Goal: Information Seeking & Learning: Learn about a topic

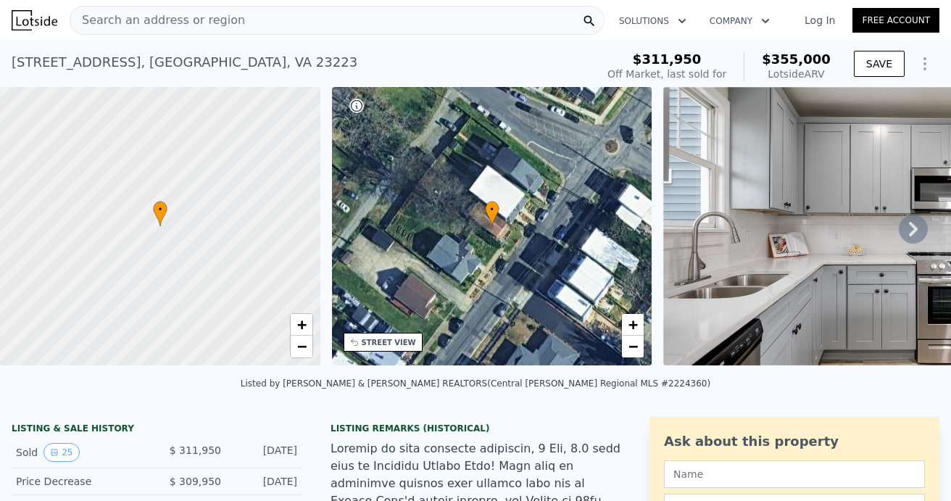
click at [909, 224] on icon at bounding box center [913, 229] width 29 height 29
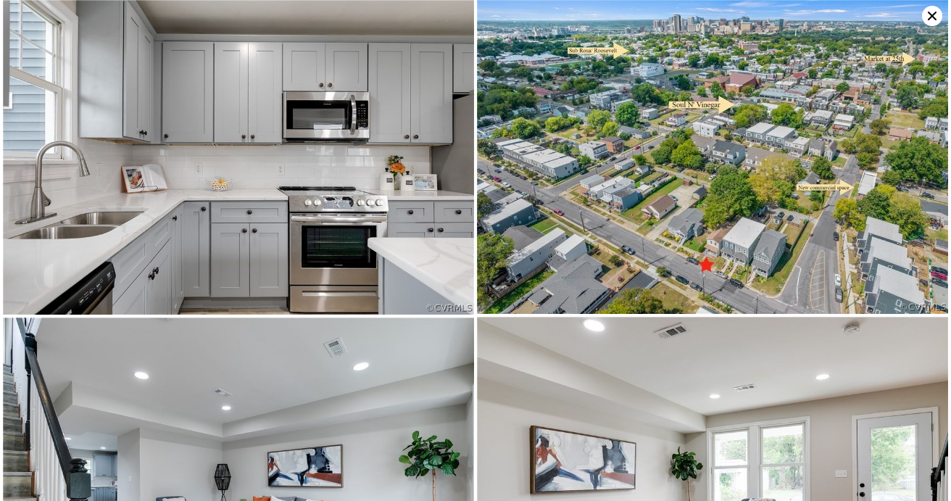
scroll to position [0, 337]
click at [929, 14] on icon at bounding box center [932, 16] width 20 height 20
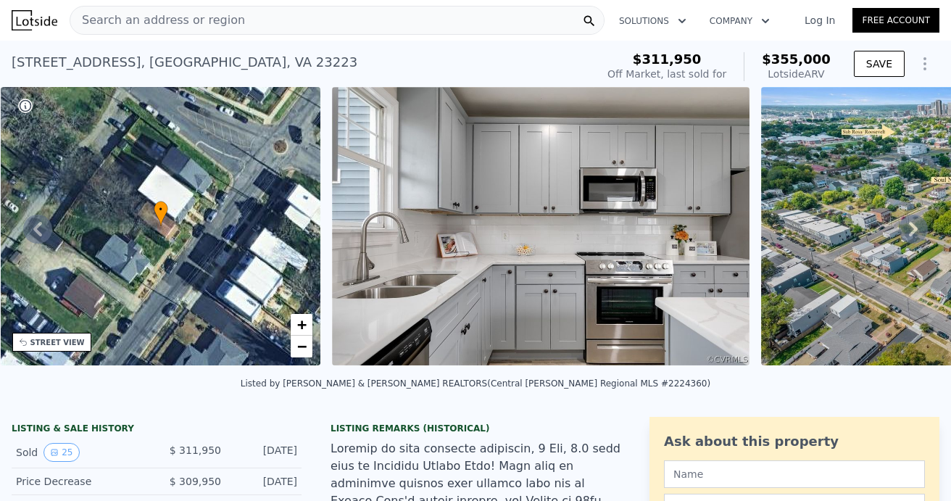
click at [504, 261] on img at bounding box center [540, 226] width 417 height 278
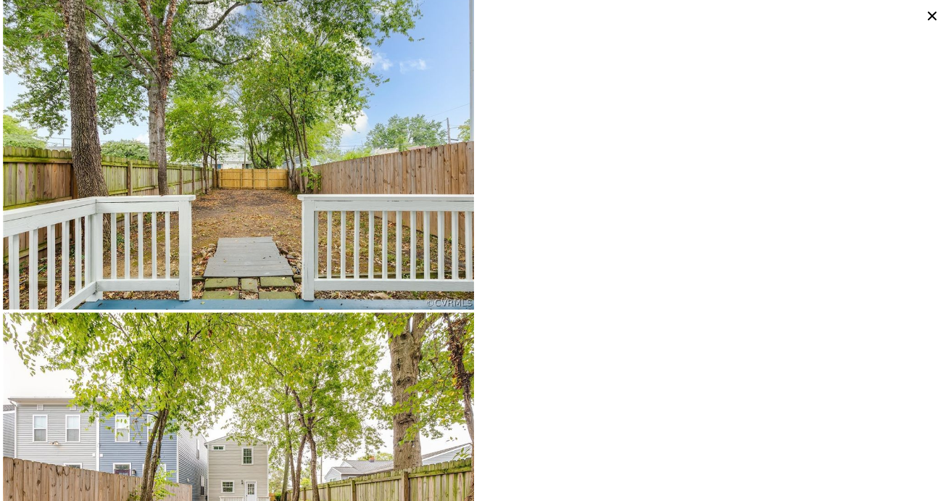
scroll to position [3897, 0]
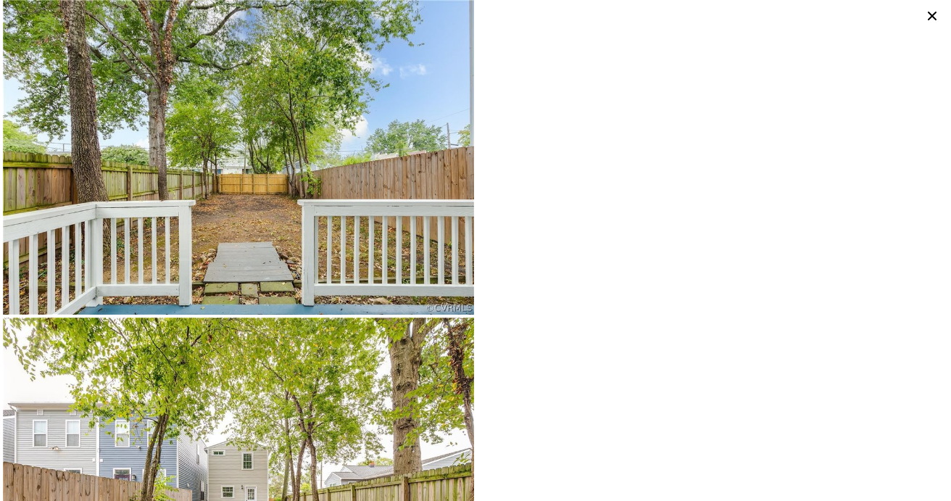
click at [928, 13] on icon at bounding box center [932, 16] width 20 height 20
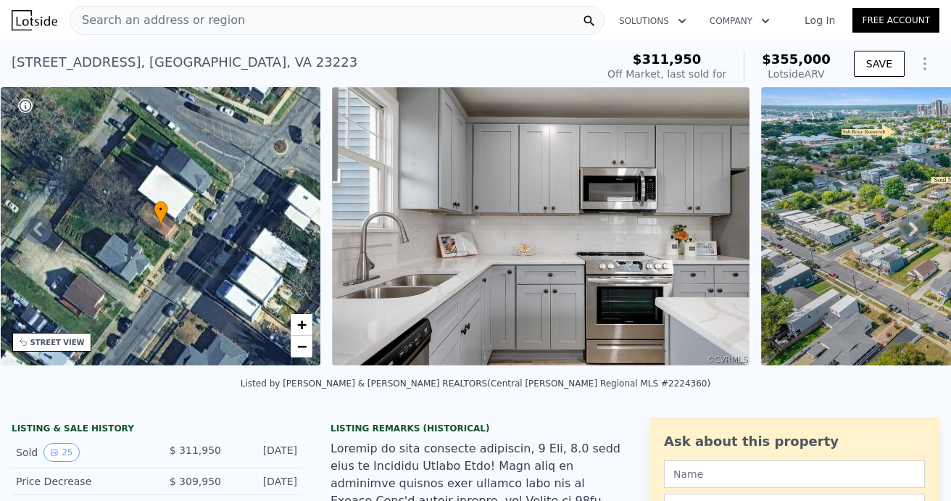
click at [915, 225] on icon at bounding box center [913, 229] width 29 height 29
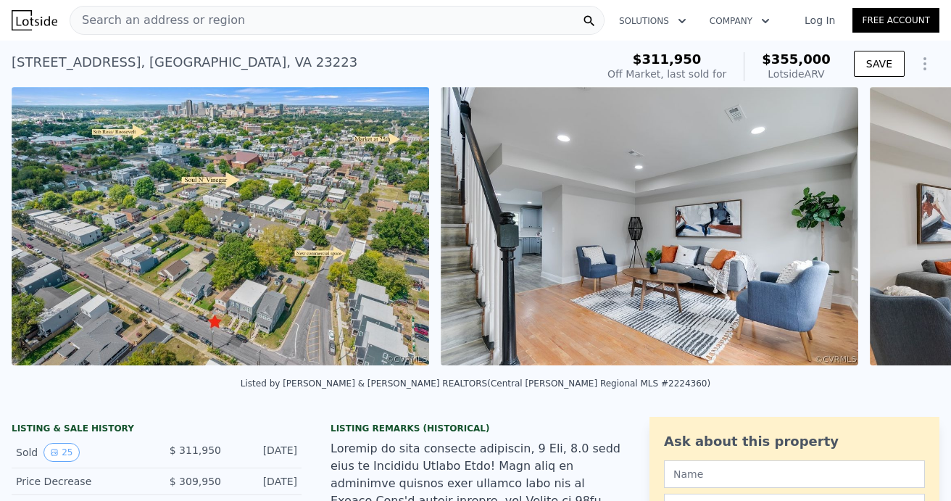
scroll to position [0, 1092]
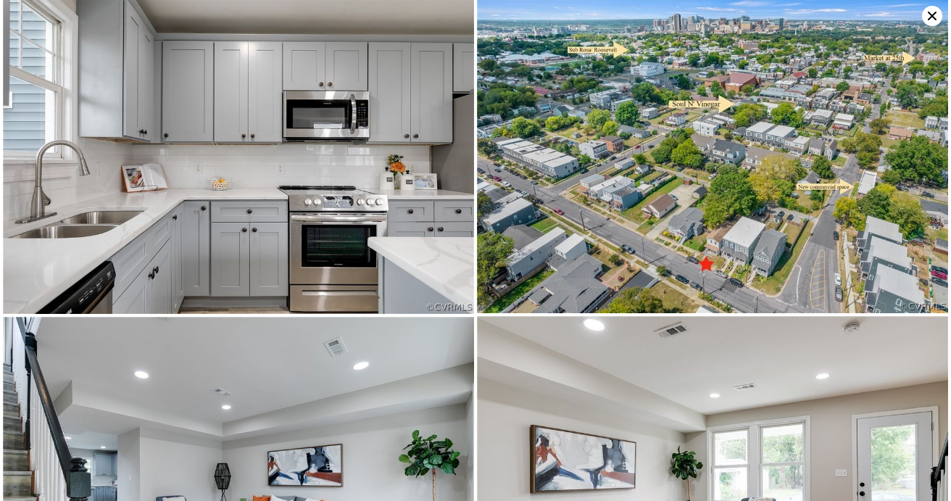
scroll to position [0, 0]
click at [938, 15] on icon at bounding box center [932, 16] width 20 height 20
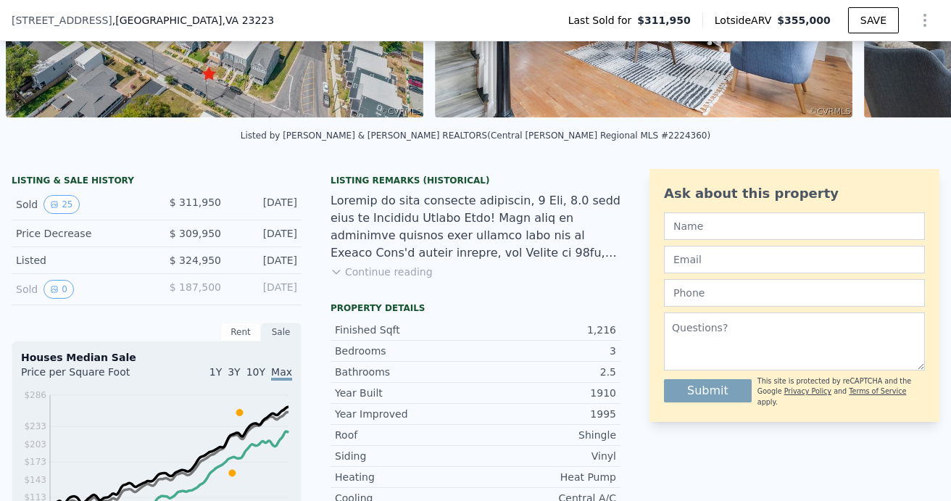
scroll to position [323, 0]
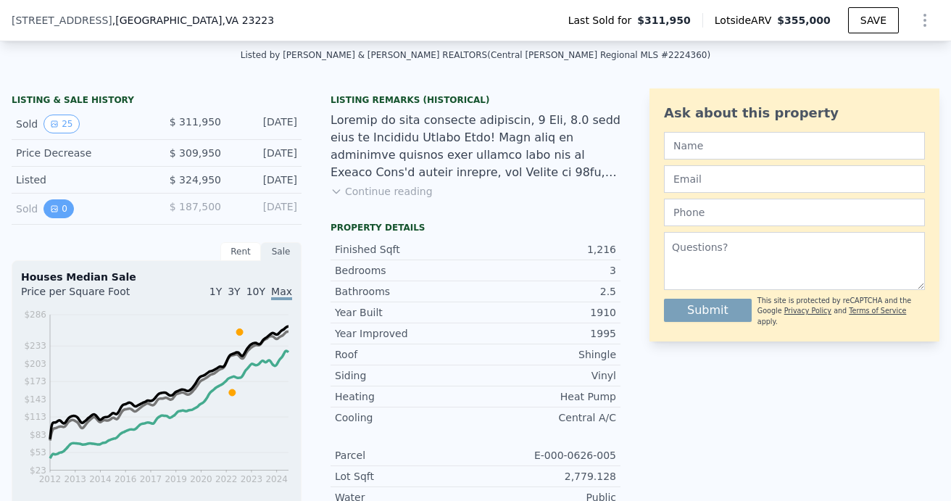
click at [52, 206] on icon "View historical data" at bounding box center [54, 208] width 9 height 9
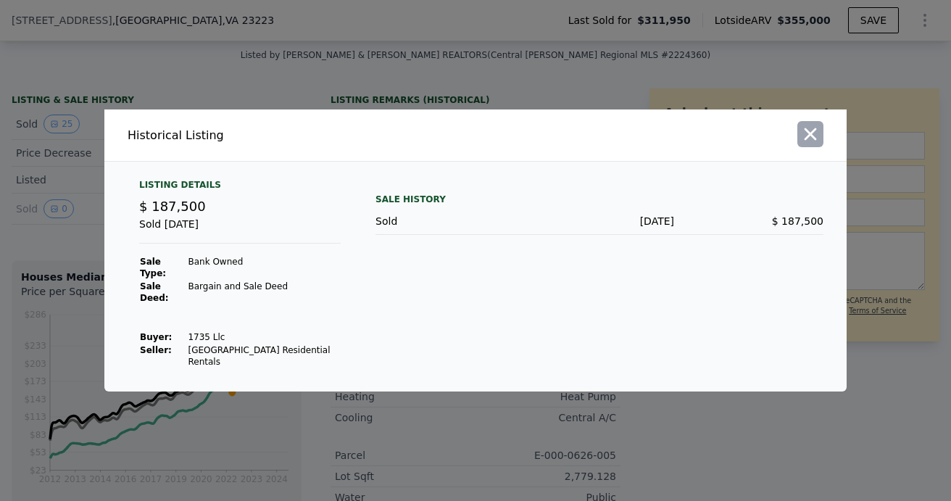
click at [810, 137] on icon "button" at bounding box center [810, 134] width 20 height 20
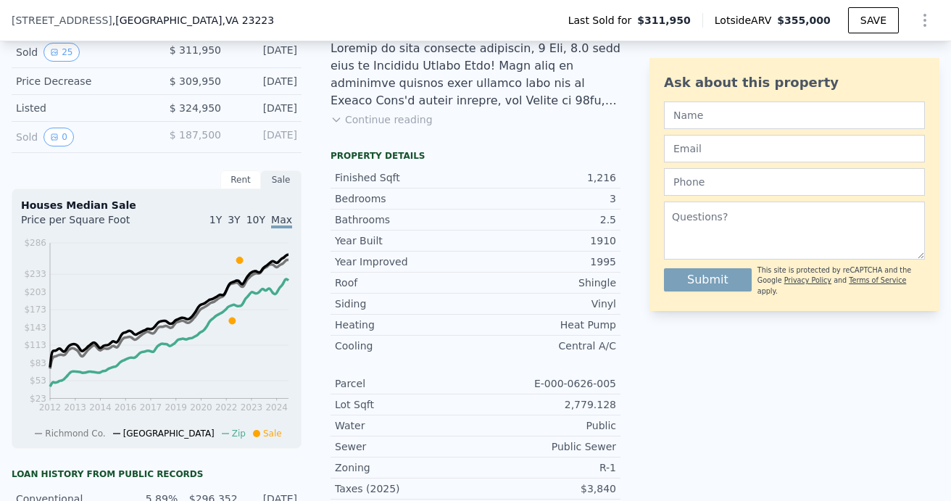
scroll to position [401, 0]
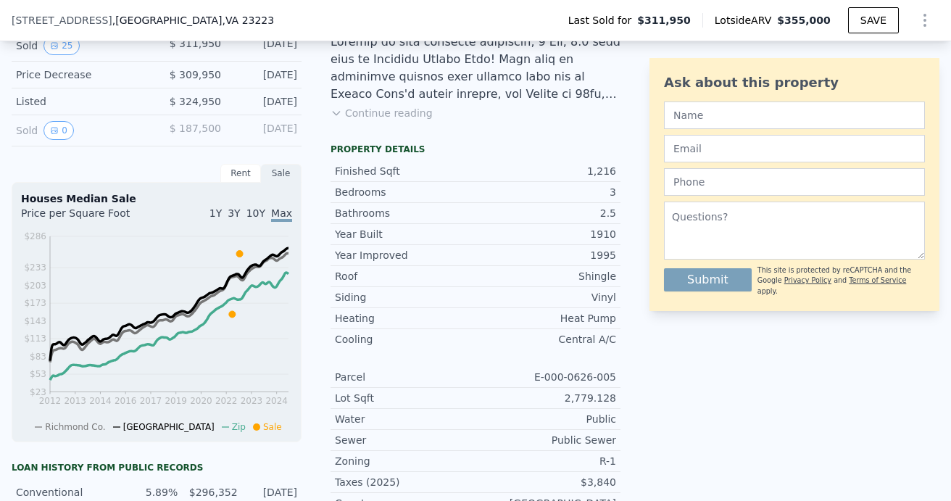
click at [238, 175] on div "Rent" at bounding box center [240, 173] width 41 height 19
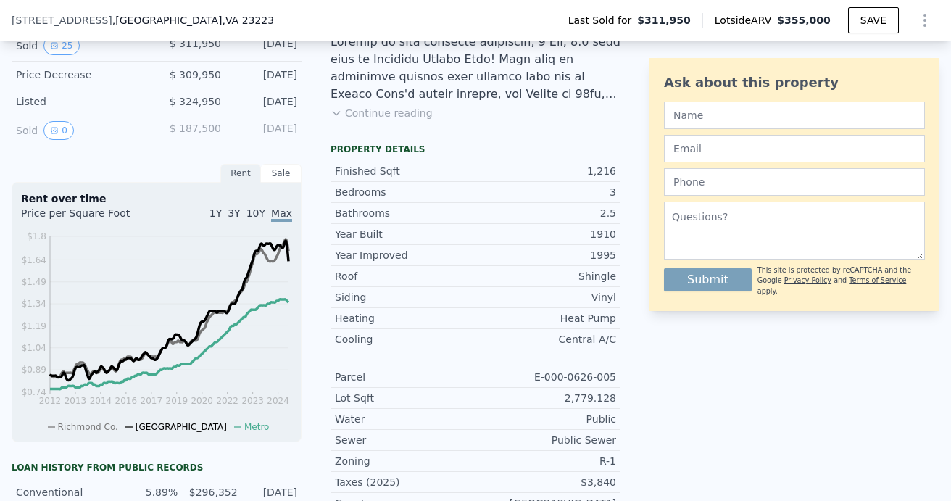
click at [281, 174] on div "Sale" at bounding box center [281, 173] width 41 height 19
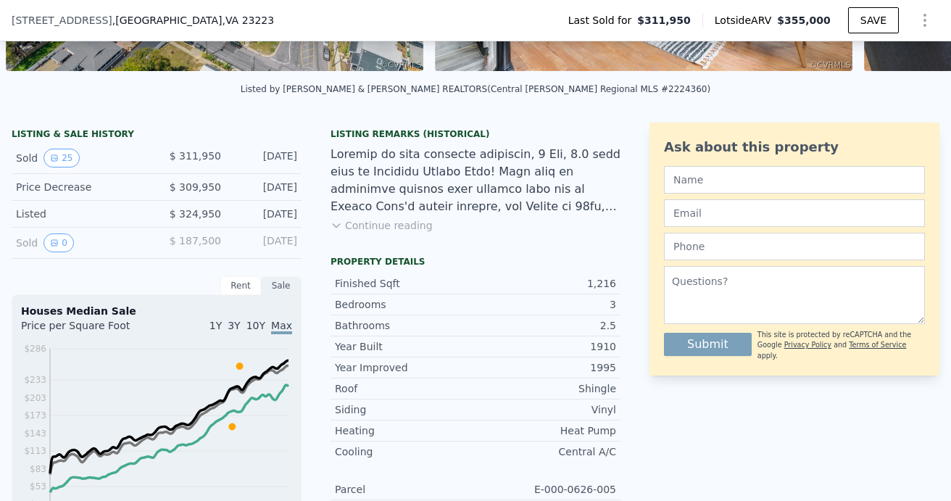
scroll to position [288, 0]
click at [357, 228] on button "Continue reading" at bounding box center [381, 226] width 102 height 14
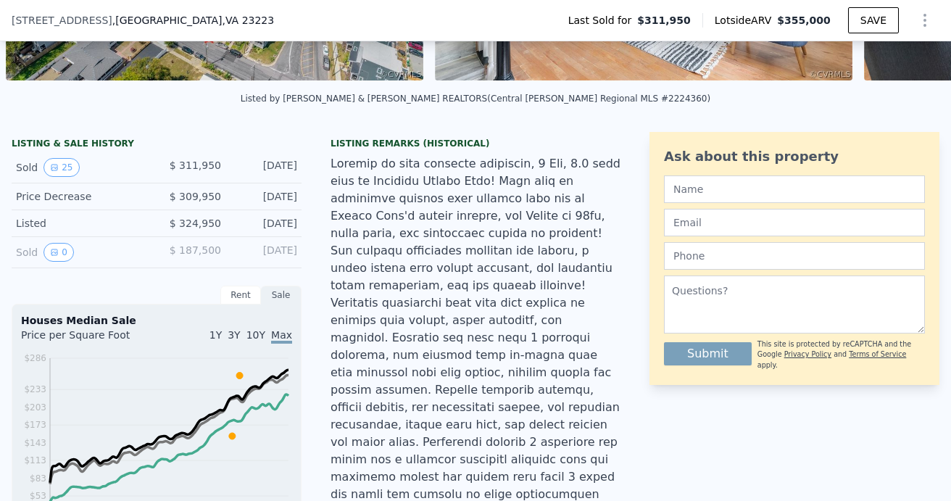
scroll to position [272, 0]
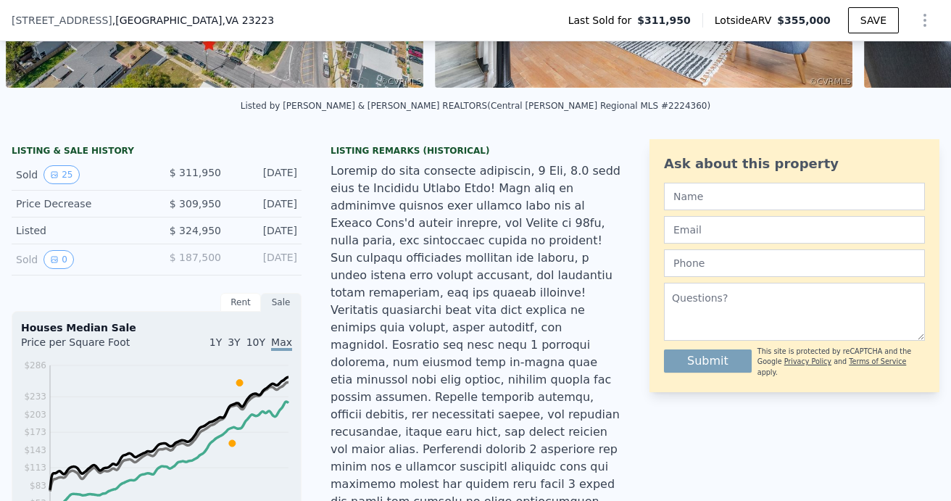
click at [228, 298] on div "Rent" at bounding box center [240, 302] width 41 height 19
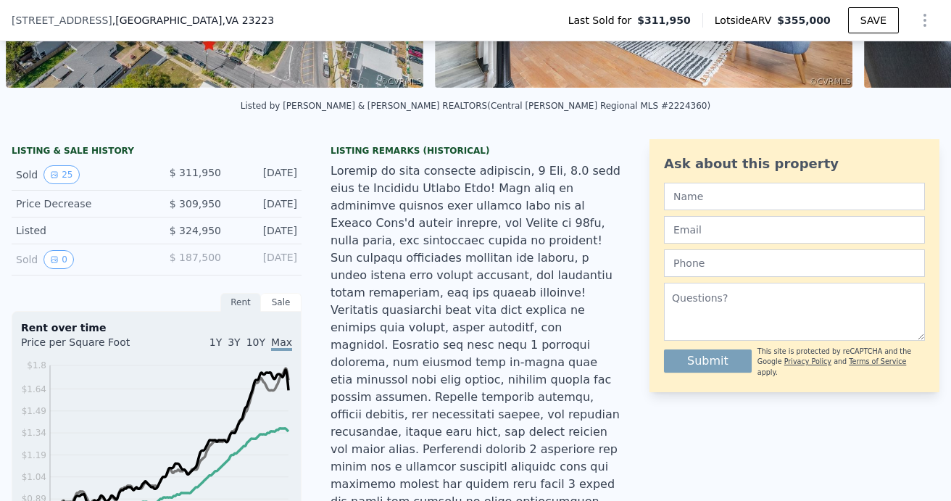
click at [275, 300] on div "Sale" at bounding box center [281, 302] width 41 height 19
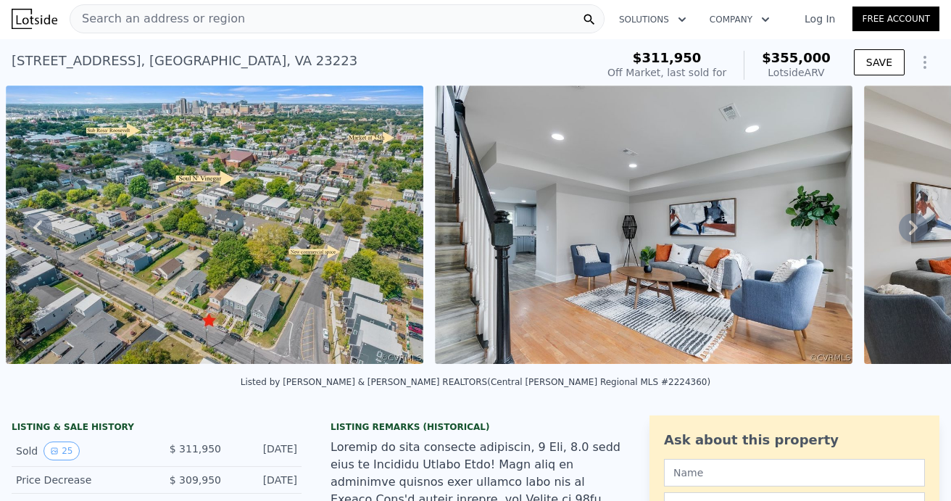
scroll to position [0, 0]
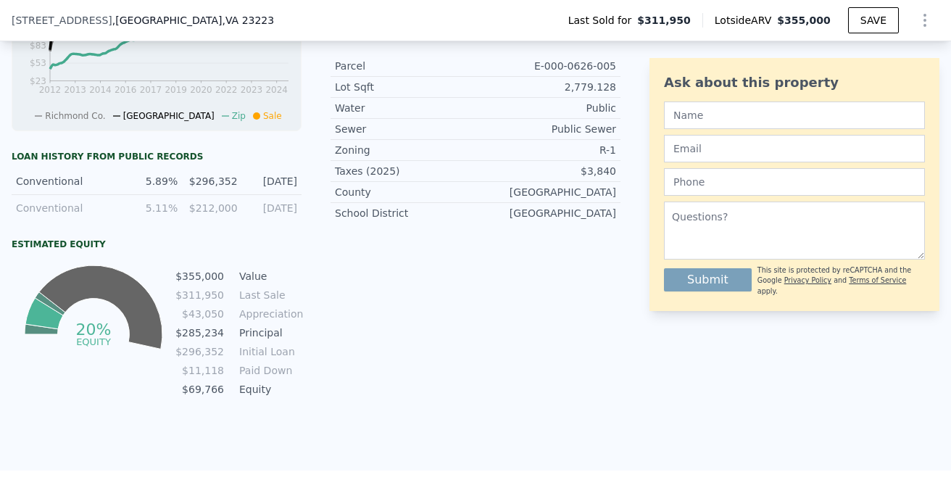
scroll to position [714, 0]
